Goal: Information Seeking & Learning: Learn about a topic

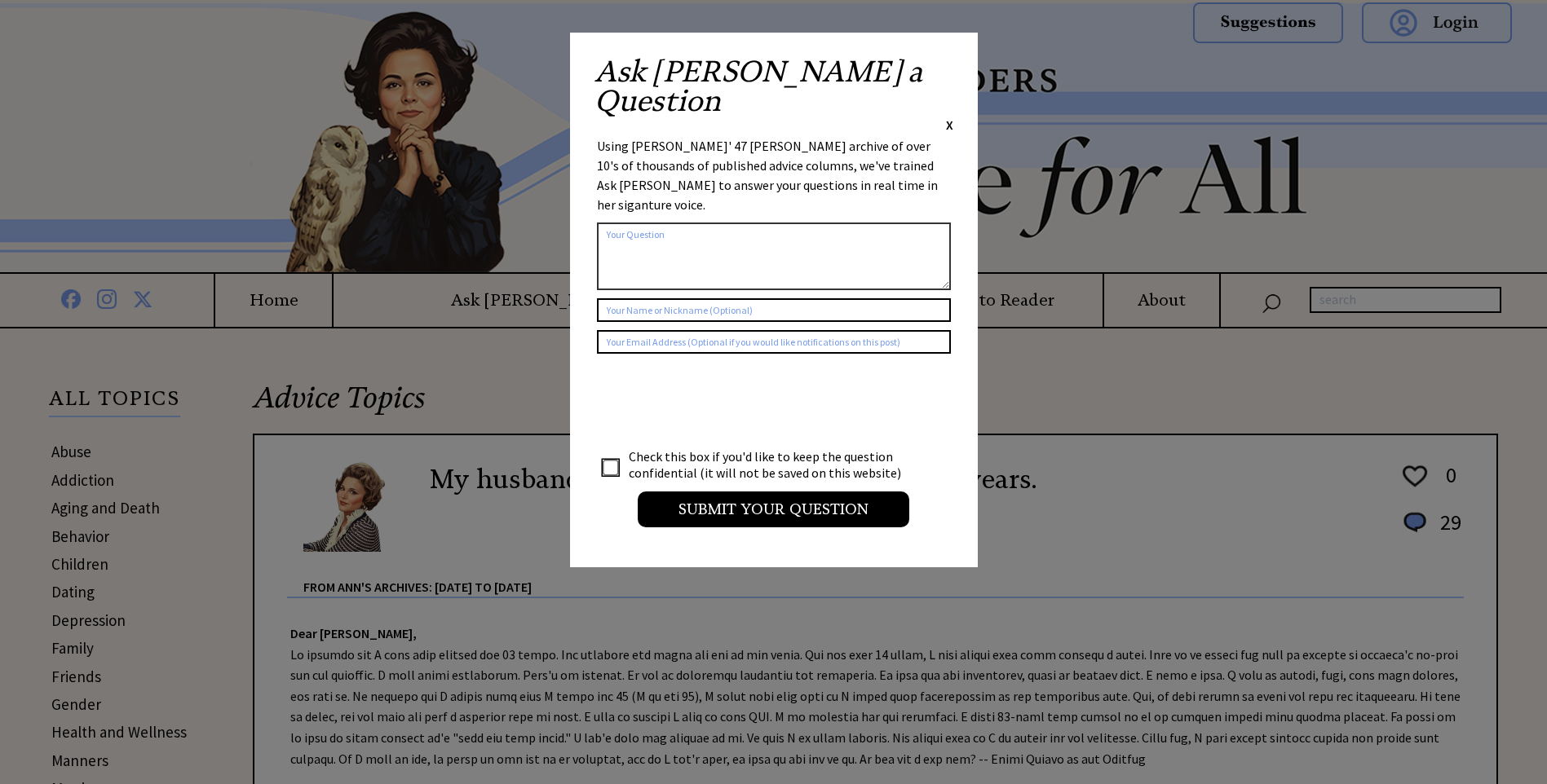
click at [948, 117] on span "X" at bounding box center [950, 125] width 7 height 16
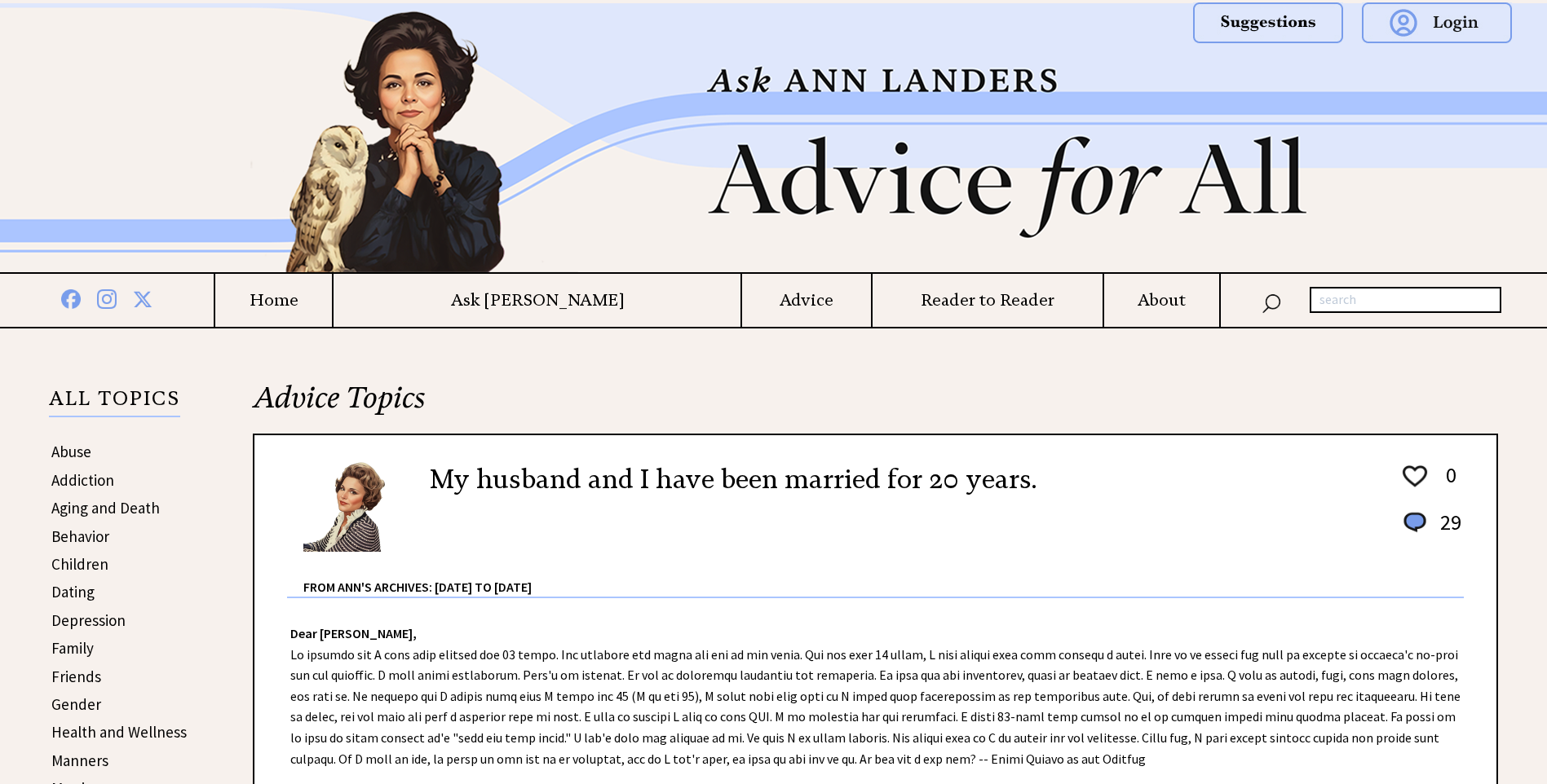
click at [70, 571] on link "Children" at bounding box center [79, 563] width 57 height 19
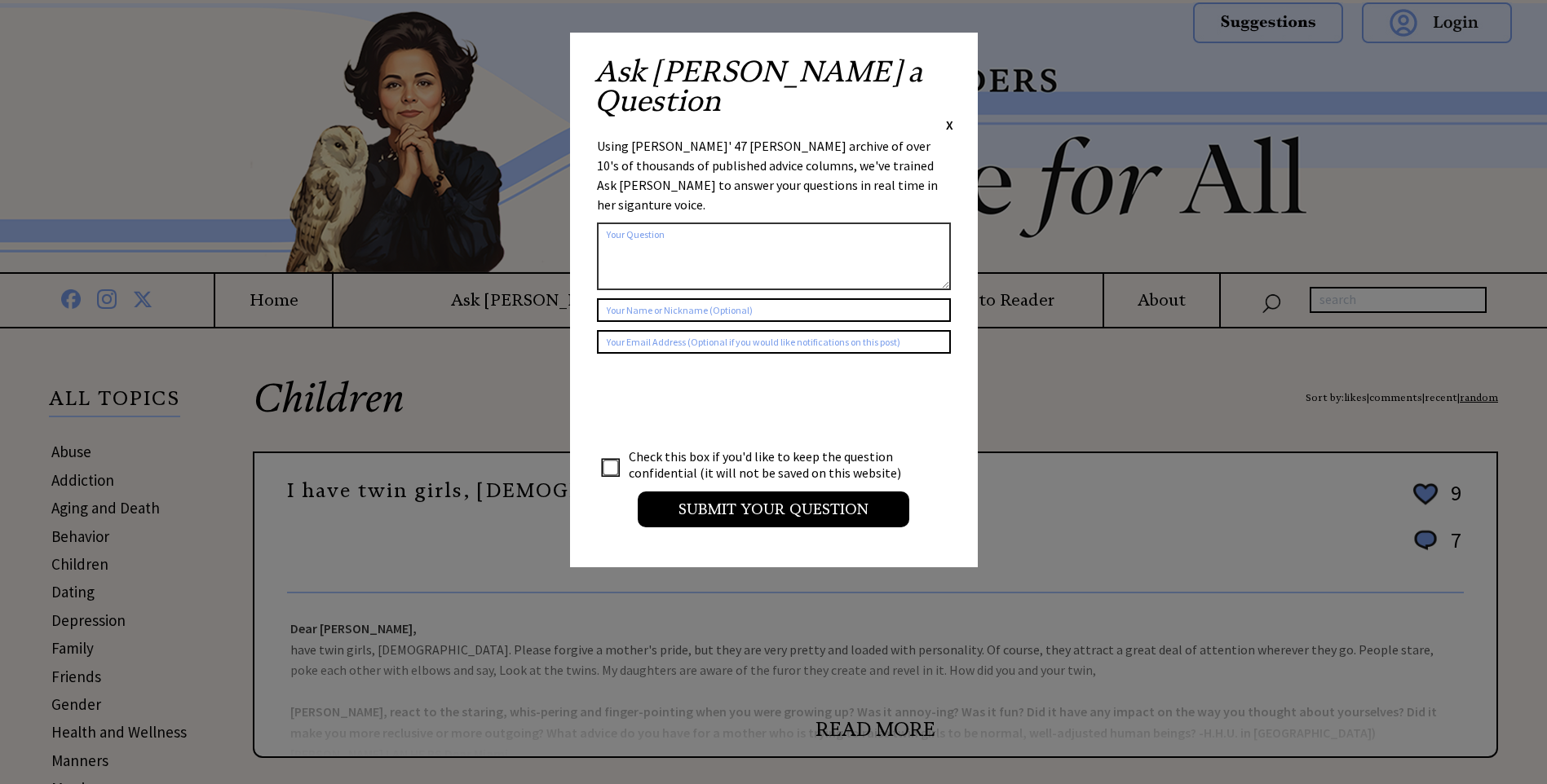
click at [950, 117] on span "X" at bounding box center [950, 125] width 7 height 16
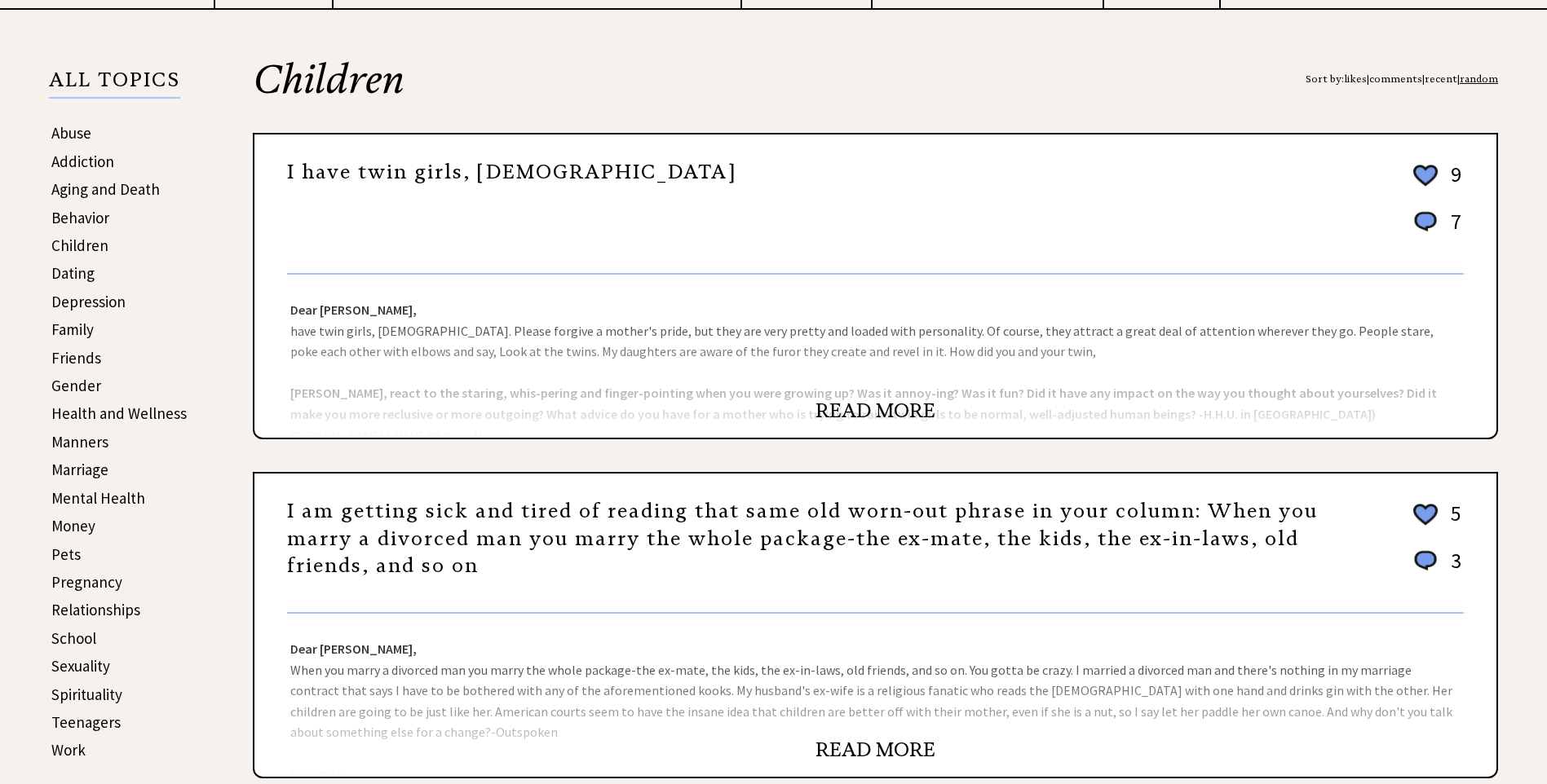
scroll to position [326, 0]
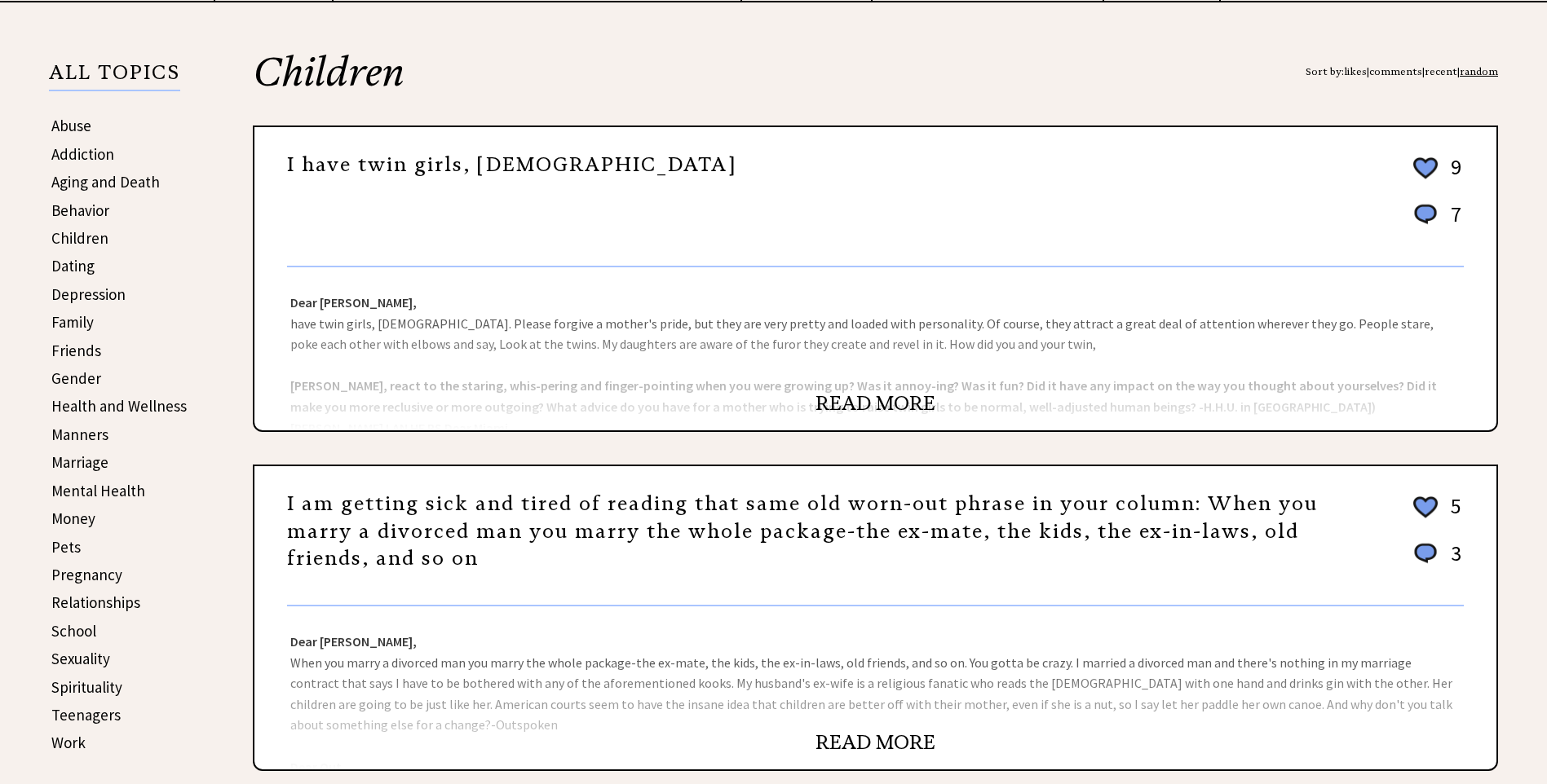
click at [874, 407] on link "READ MORE" at bounding box center [875, 403] width 119 height 25
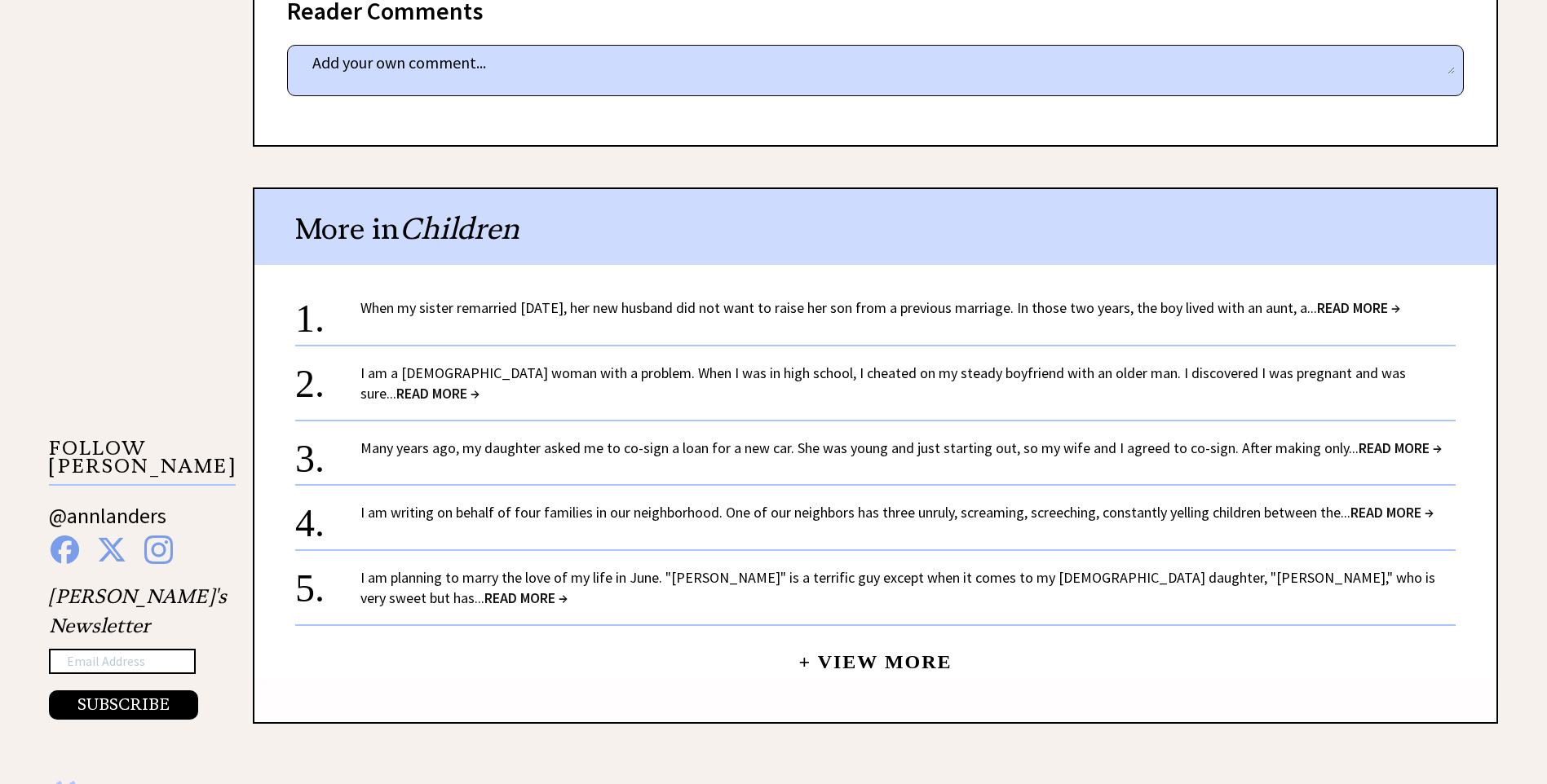
scroll to position [1304, 0]
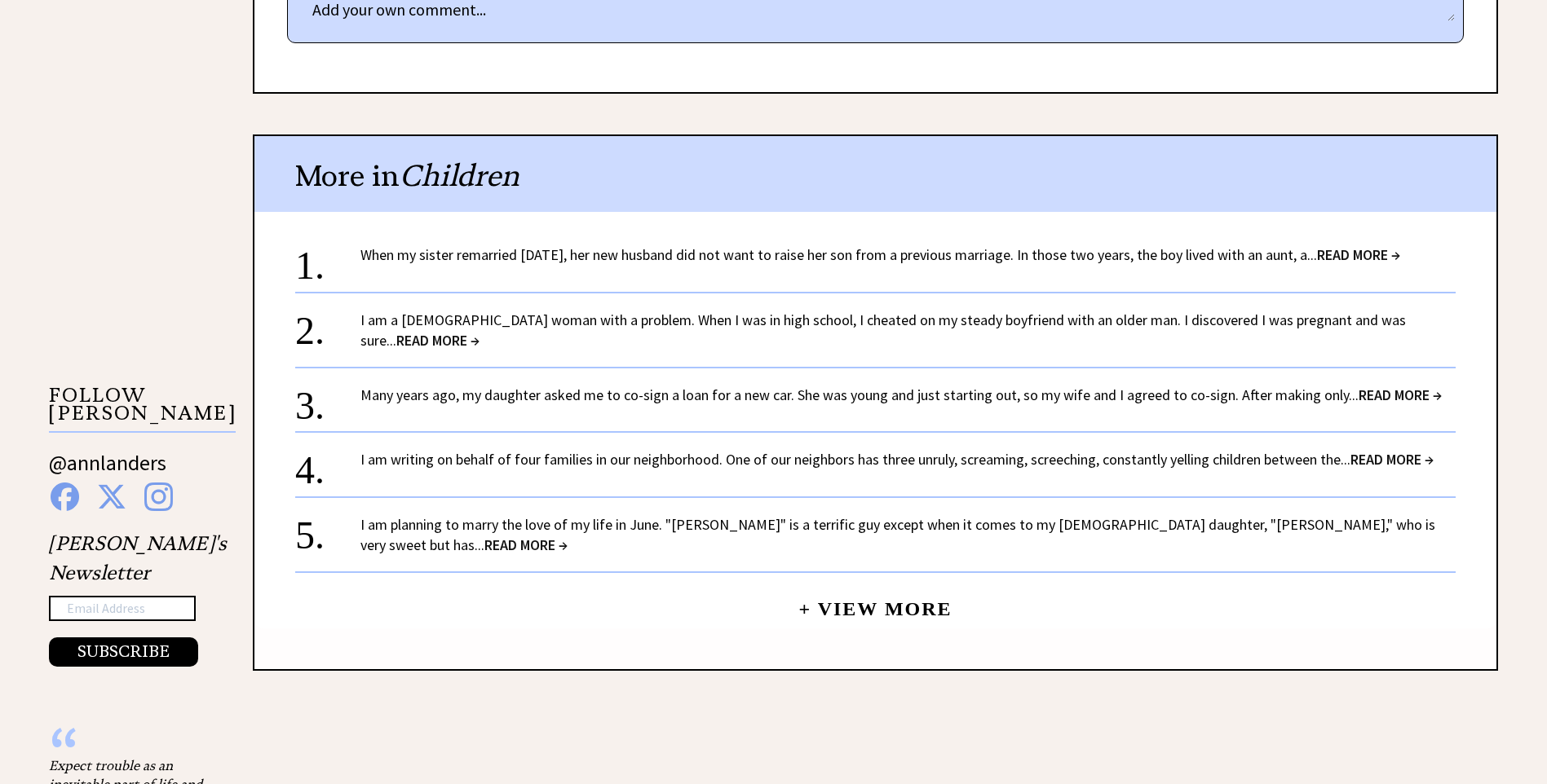
click at [1400, 245] on span "READ MORE →" at bounding box center [1358, 254] width 83 height 19
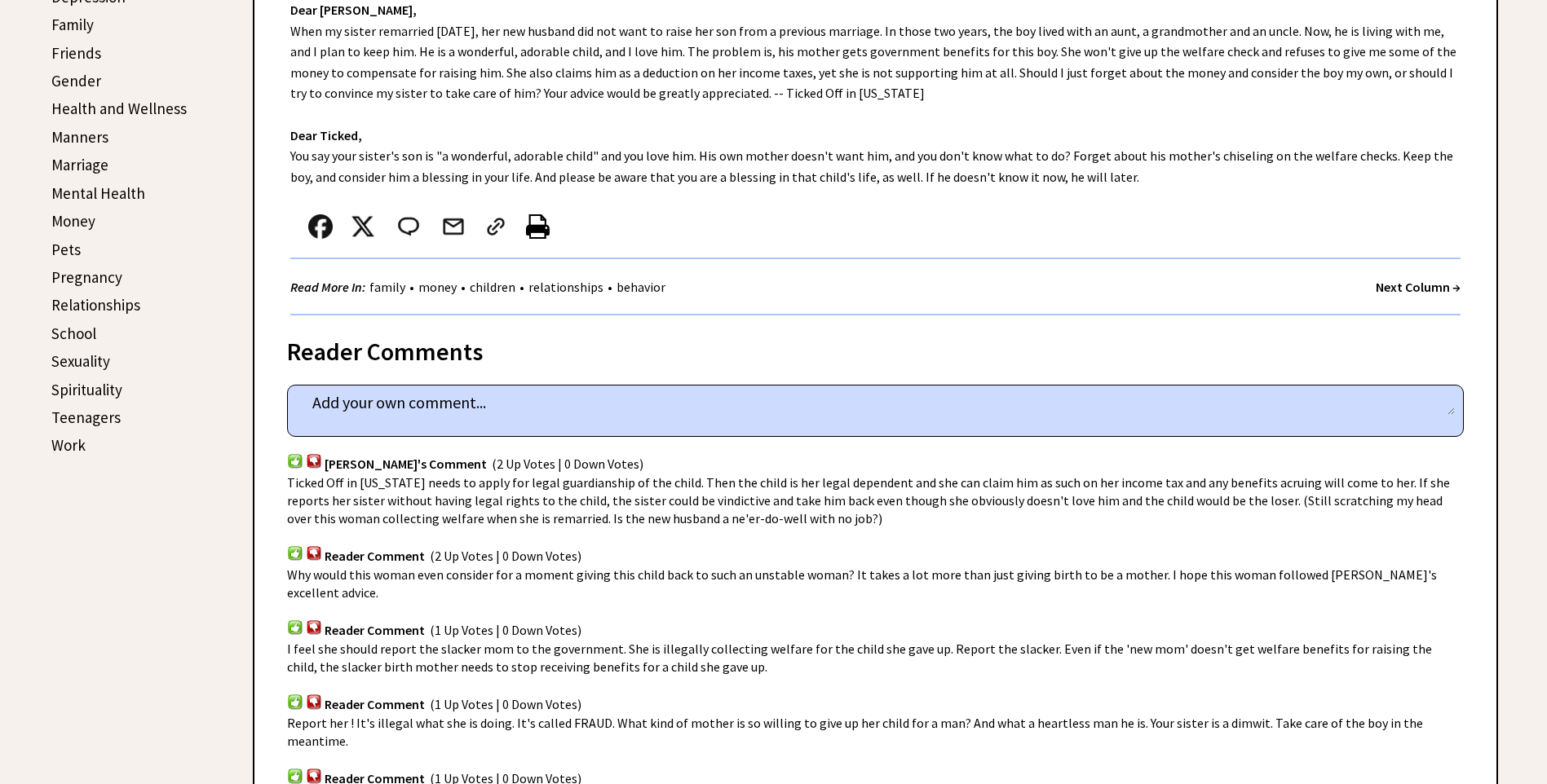
scroll to position [734, 0]
